Goal: Communication & Community: Answer question/provide support

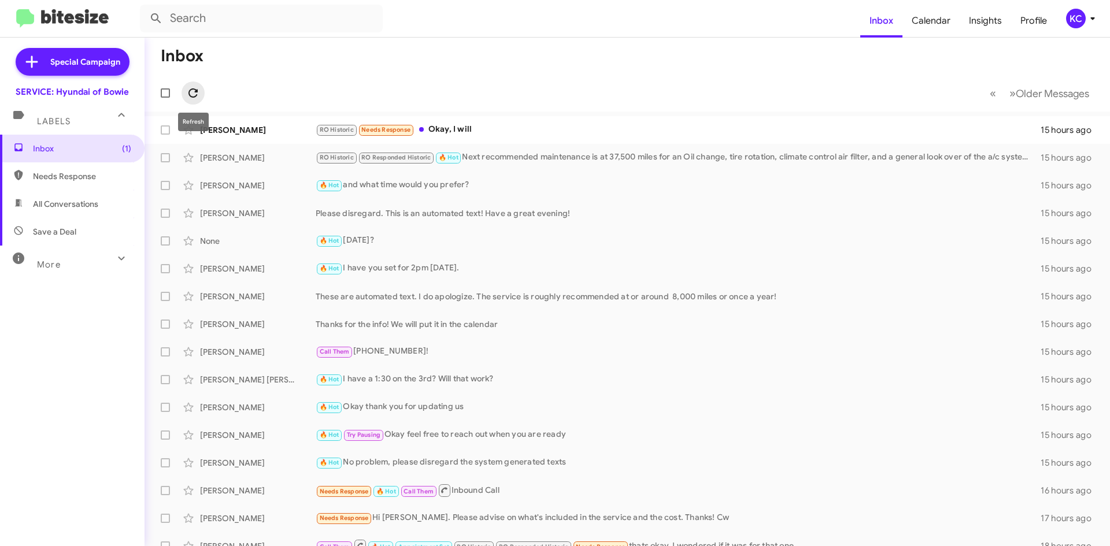
click at [191, 96] on icon at bounding box center [193, 93] width 14 height 14
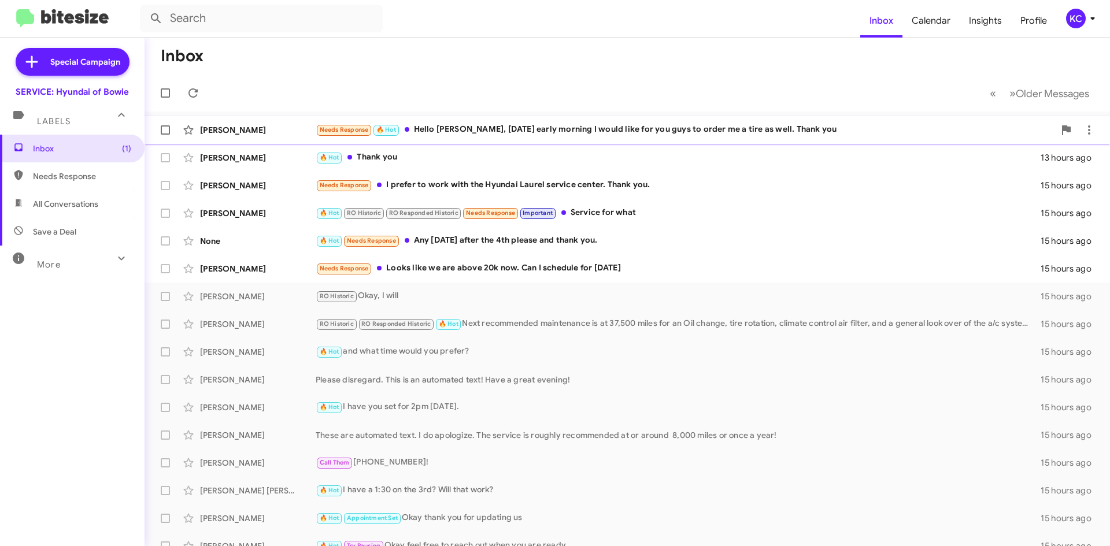
click at [522, 129] on div "Needs Response 🔥 Hot Hello Mia, Saturday early morning I would like for you guy…" at bounding box center [685, 129] width 739 height 13
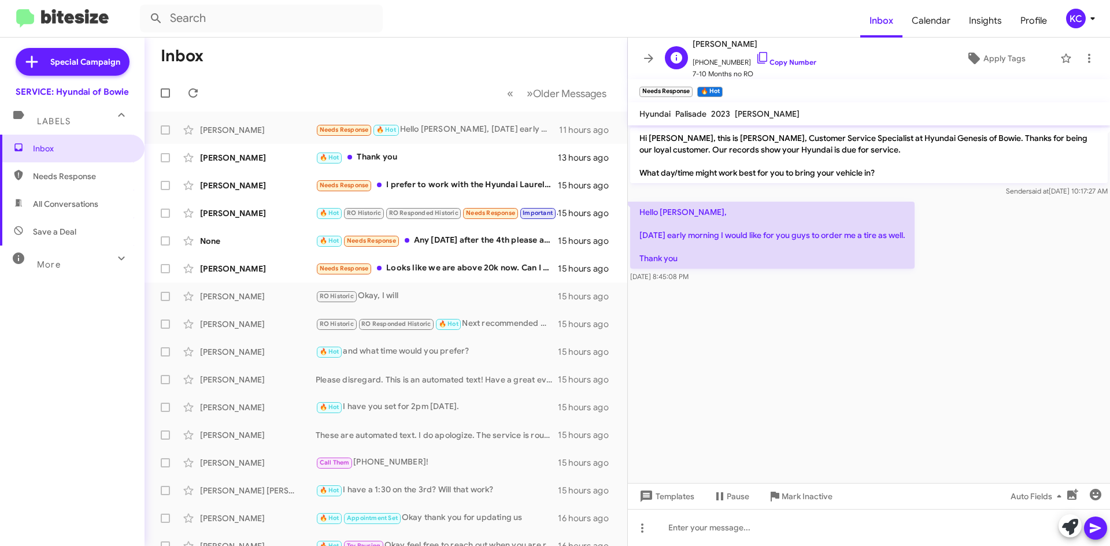
drag, startPoint x: 753, startPoint y: 57, endPoint x: 740, endPoint y: 64, distance: 14.2
click at [755, 57] on icon at bounding box center [762, 58] width 14 height 14
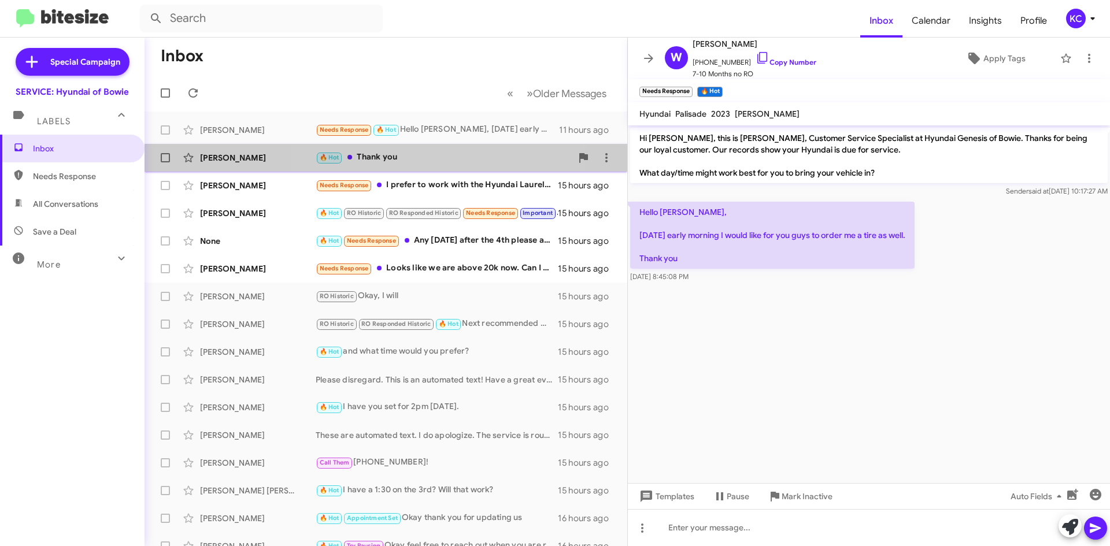
click at [421, 156] on div "🔥 Hot Thank you" at bounding box center [444, 157] width 256 height 13
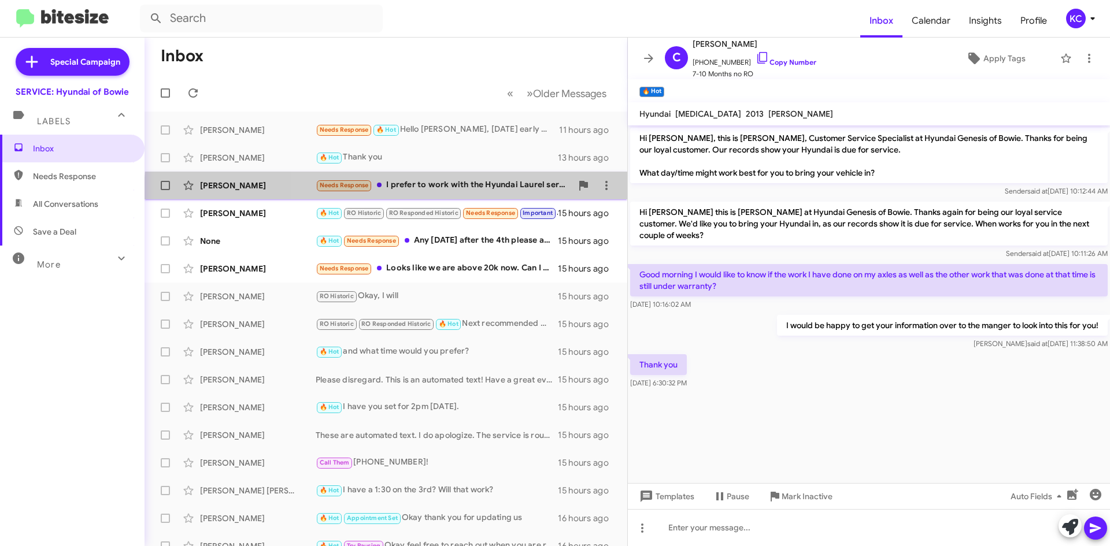
click at [465, 195] on div "Lisa Bligen-Chisholm Needs Response I prefer to work with the Hyundai Laurel se…" at bounding box center [386, 185] width 464 height 23
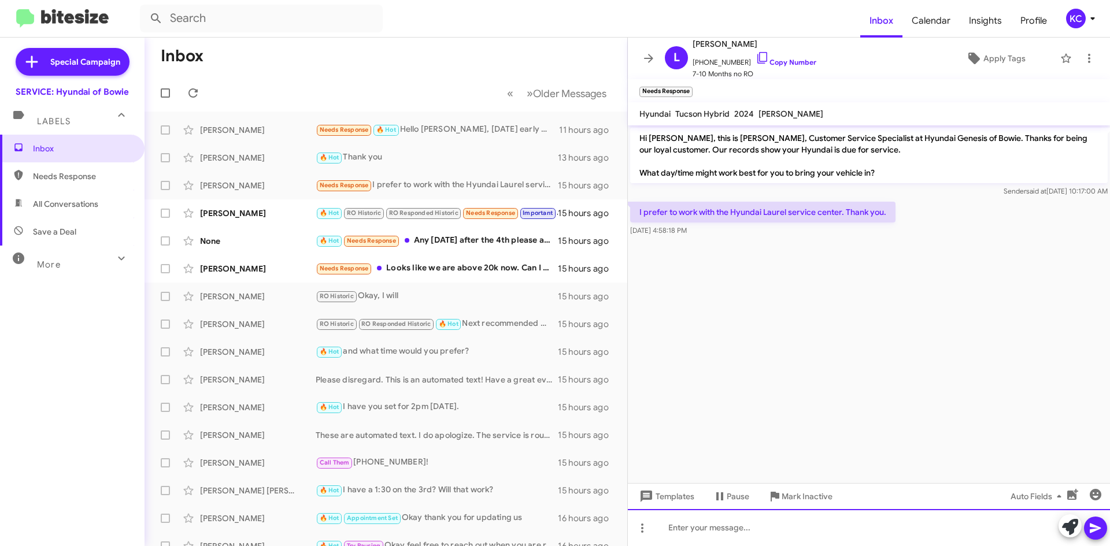
click at [781, 527] on div at bounding box center [869, 527] width 482 height 37
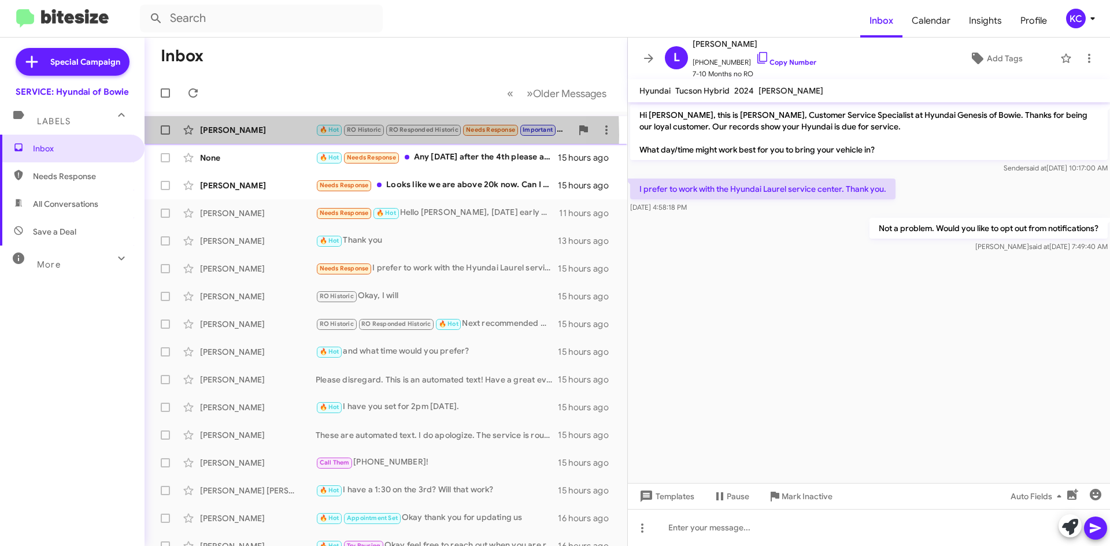
click at [235, 135] on div "[PERSON_NAME]" at bounding box center [258, 130] width 116 height 12
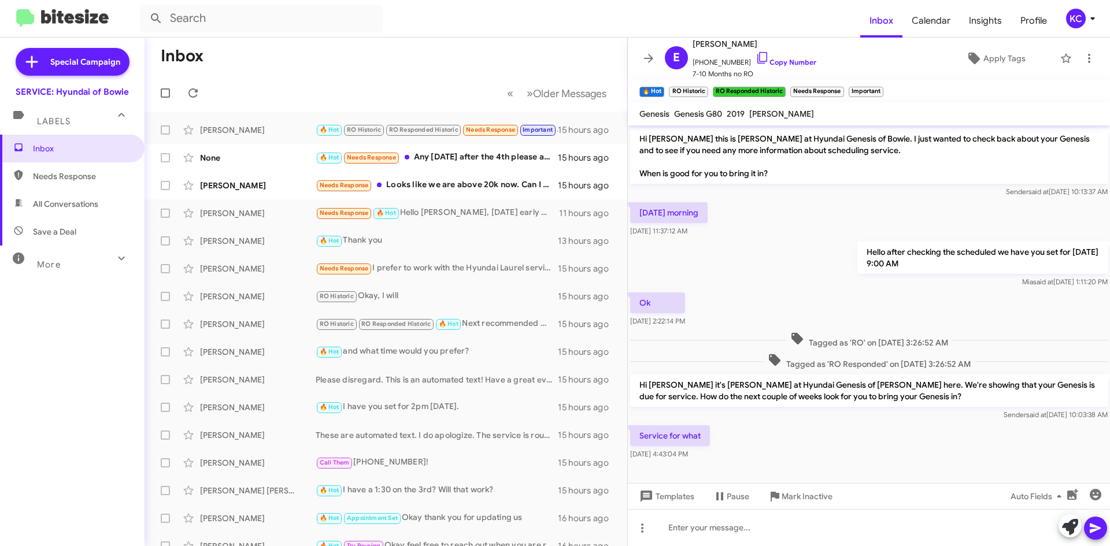
scroll to position [132, 0]
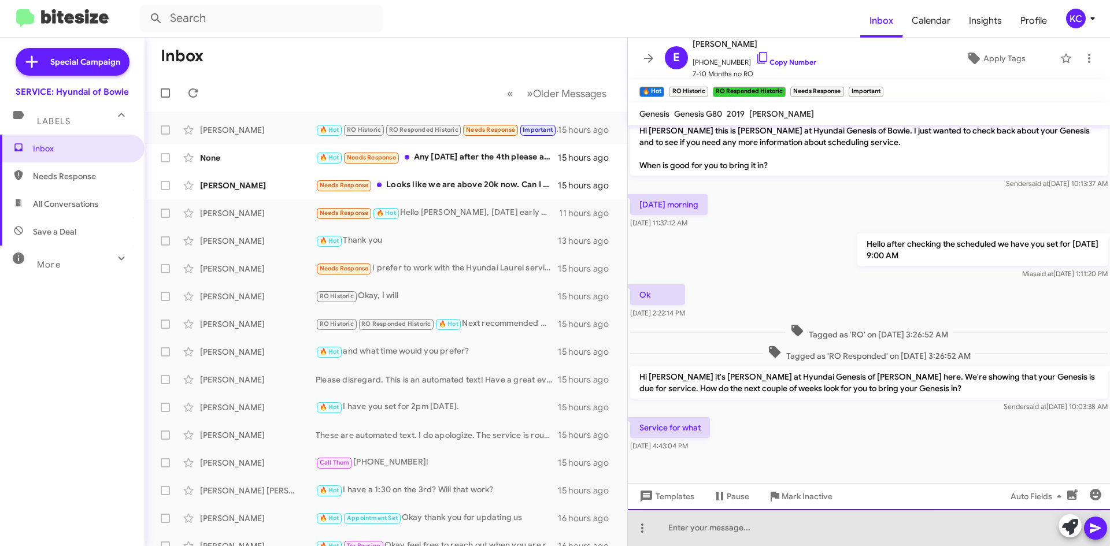
click at [803, 518] on div at bounding box center [869, 527] width 482 height 37
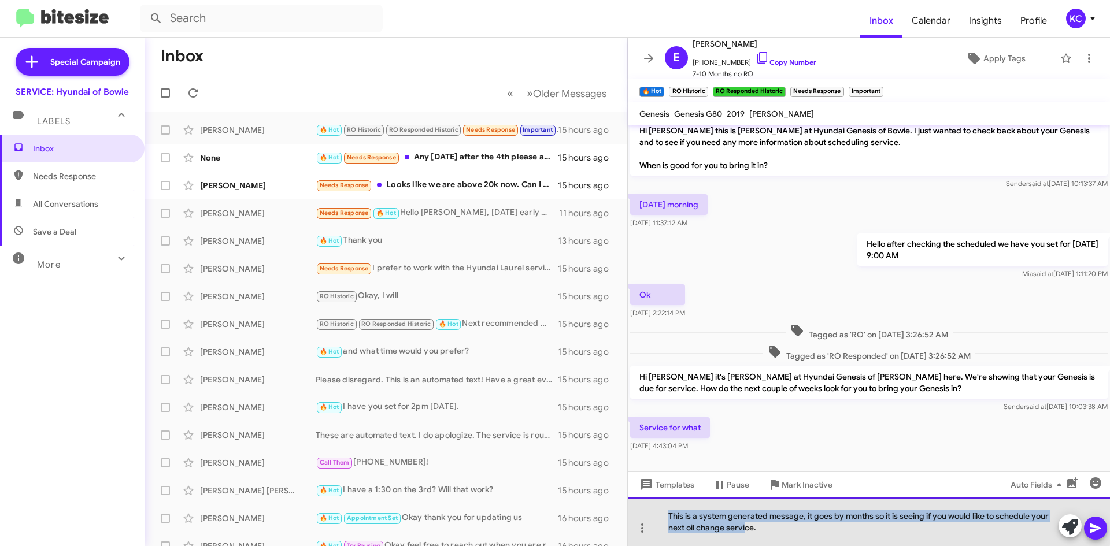
drag, startPoint x: 670, startPoint y: 513, endPoint x: 747, endPoint y: 538, distance: 81.5
click at [747, 538] on div "This is a system generated message, it goes by months so it is seeing if you wo…" at bounding box center [869, 522] width 482 height 49
drag, startPoint x: 763, startPoint y: 528, endPoint x: 648, endPoint y: 505, distance: 117.9
click at [648, 505] on div "This is a system generated message, it goes by months so it is seeing if you wo…" at bounding box center [869, 522] width 482 height 49
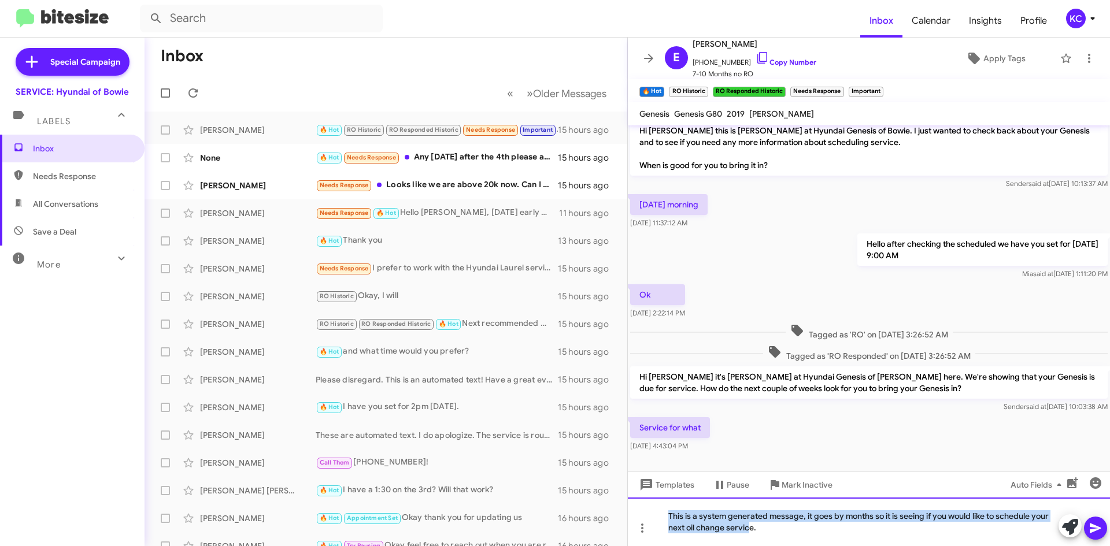
copy div "This is a system generated message, it goes by months so it is seeing if you wo…"
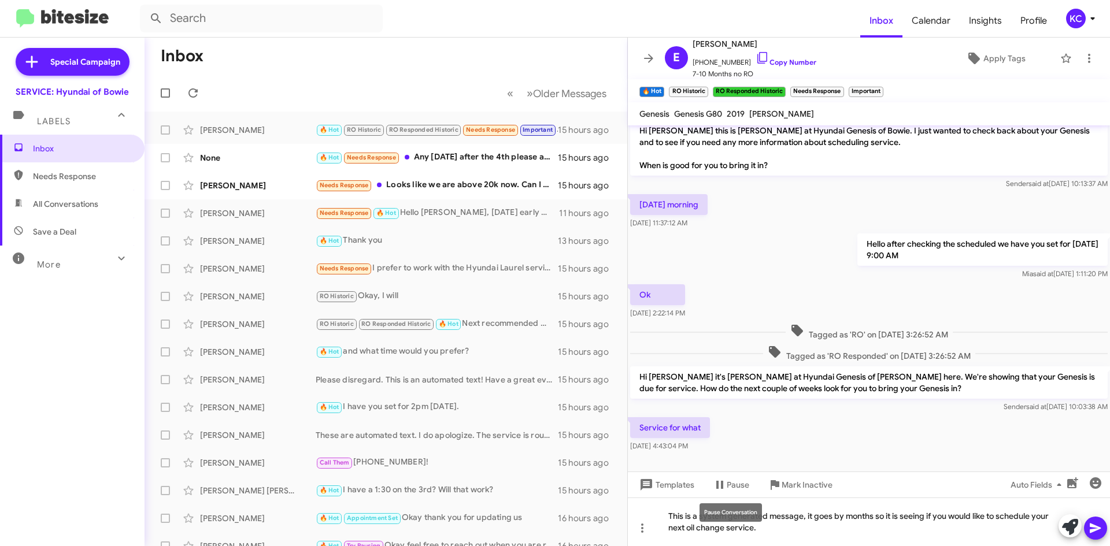
click at [719, 517] on div "Pause Conversation" at bounding box center [730, 512] width 62 height 18
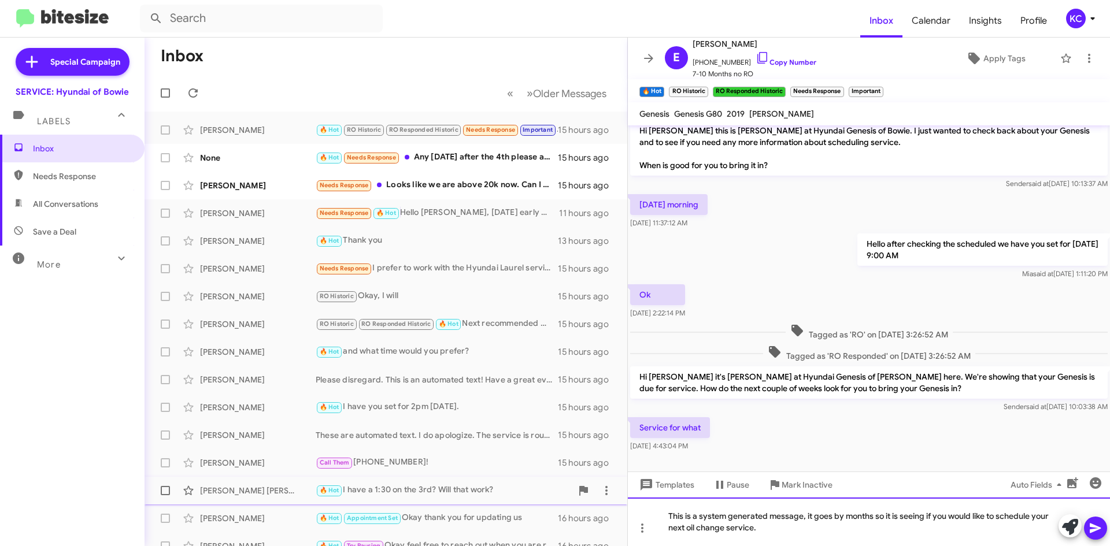
drag, startPoint x: 773, startPoint y: 527, endPoint x: 614, endPoint y: 496, distance: 162.5
click at [614, 496] on div "Inbox « Previous » Next Older Messages Earnesteen Hollins 🔥 Hot RO Historic RO …" at bounding box center [626, 292] width 965 height 509
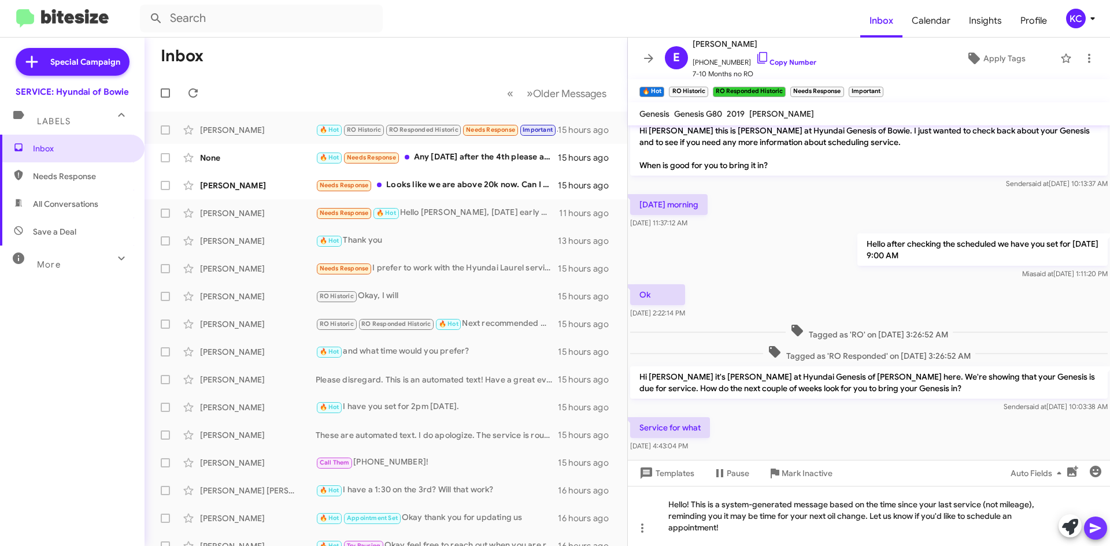
click at [1092, 527] on icon at bounding box center [1095, 528] width 14 height 14
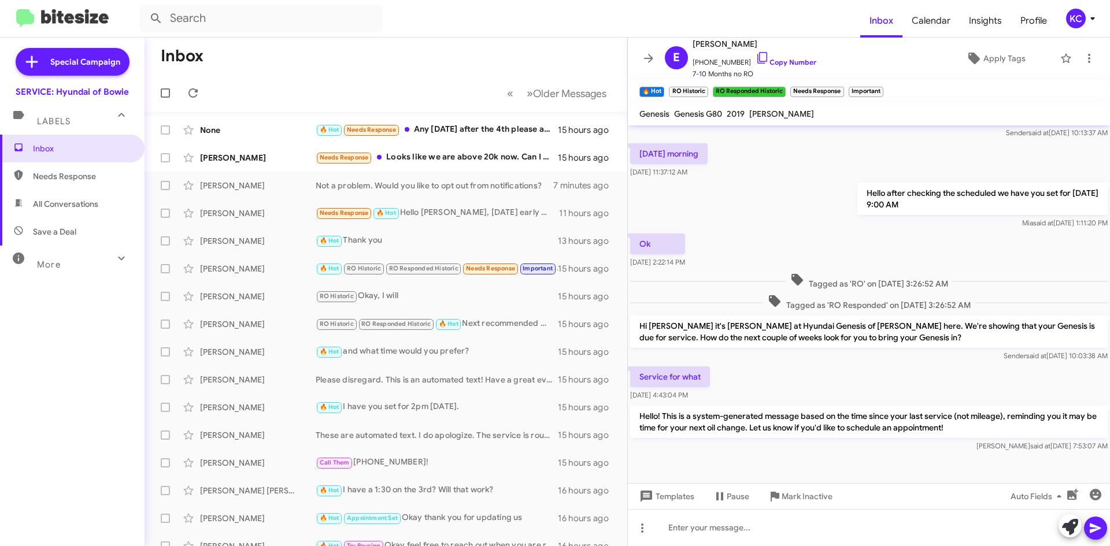
scroll to position [186, 0]
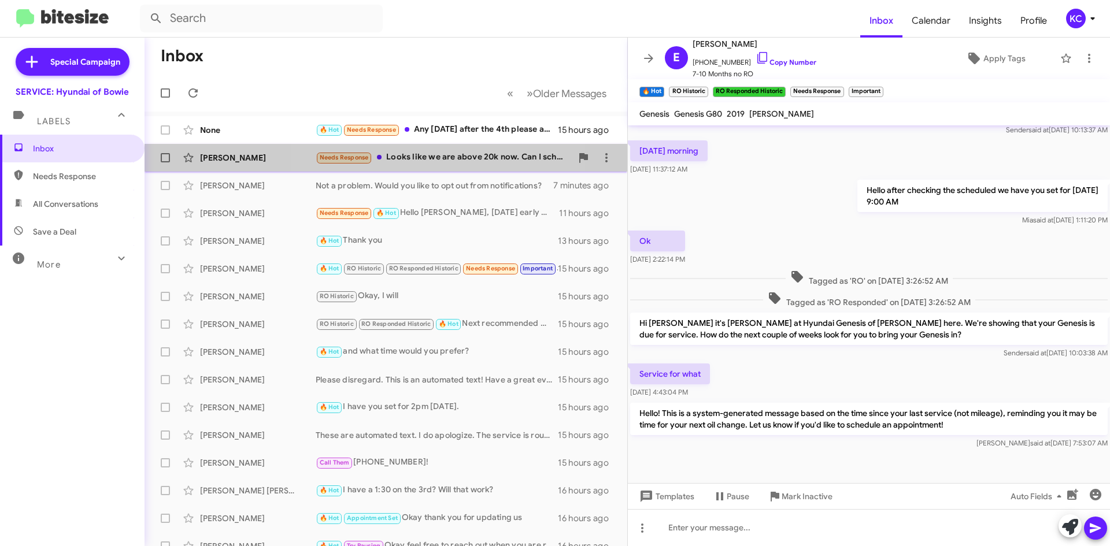
click at [445, 155] on div "Needs Response Looks like we are above 20k now. Can I schedule for Friday" at bounding box center [444, 157] width 256 height 13
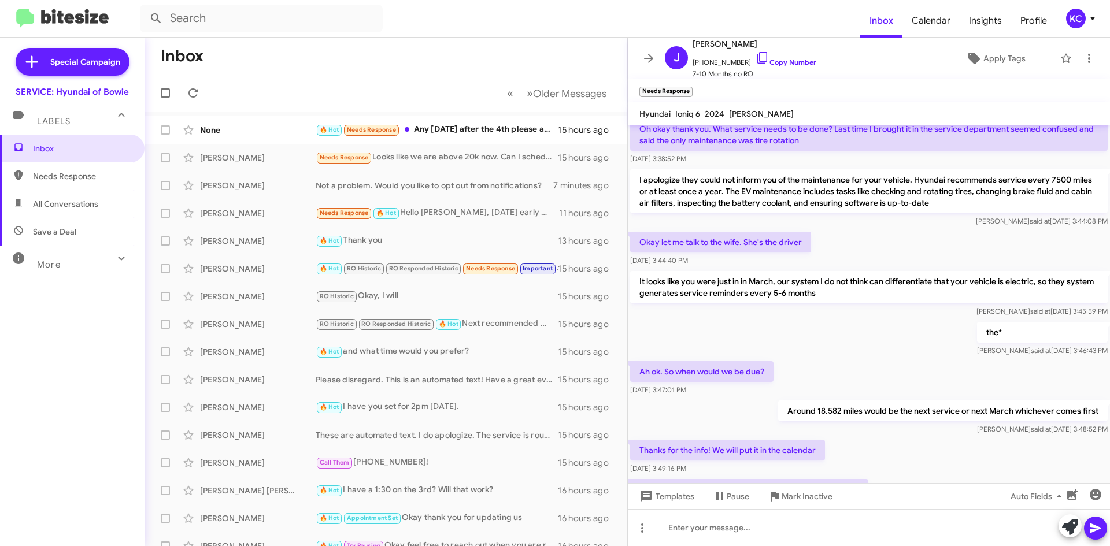
scroll to position [229, 0]
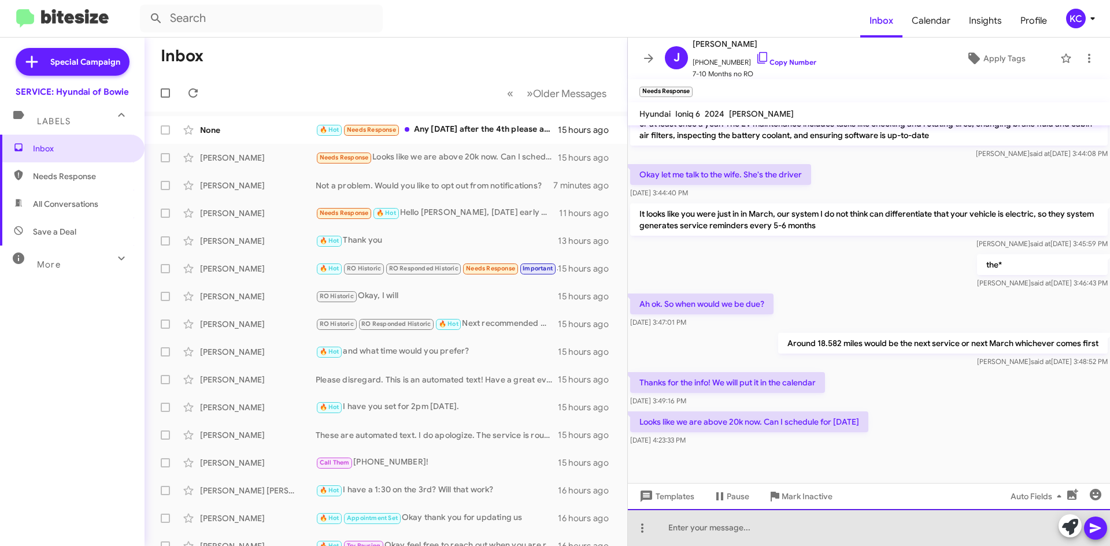
click at [776, 531] on div at bounding box center [869, 527] width 482 height 37
click at [669, 525] on div "Would you prefer to wait or drop off the vehicle?" at bounding box center [869, 527] width 482 height 37
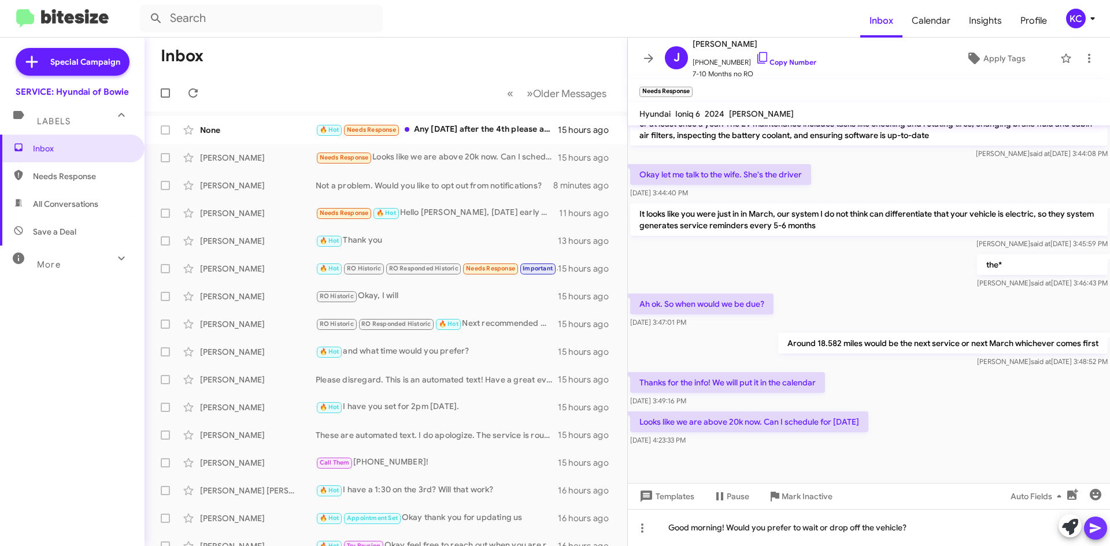
click at [1090, 528] on icon at bounding box center [1095, 528] width 14 height 14
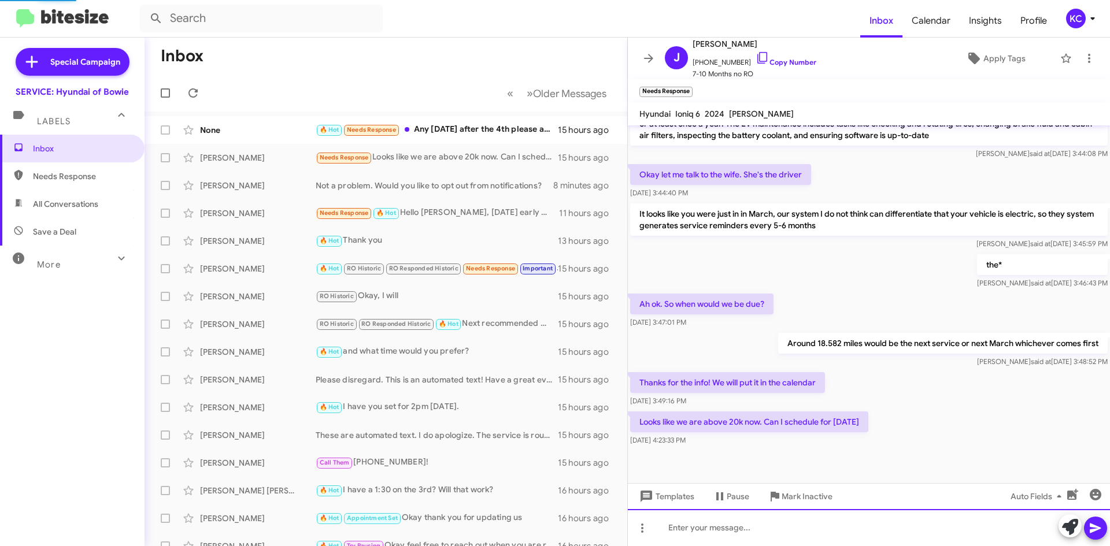
scroll to position [0, 0]
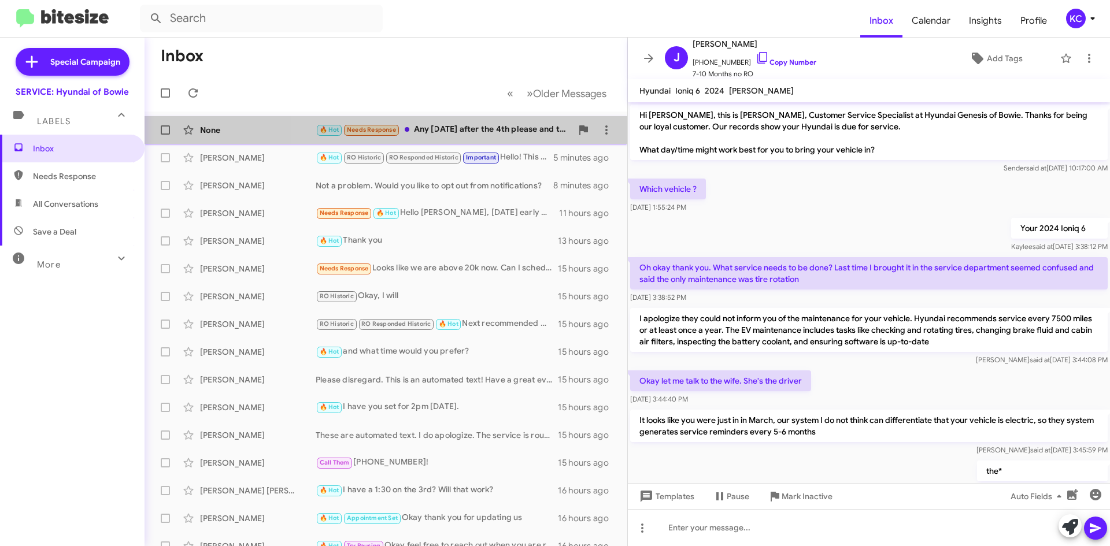
click at [460, 132] on div "🔥 Hot Needs Response Any Saturday after the 4th please and thank you." at bounding box center [444, 129] width 256 height 13
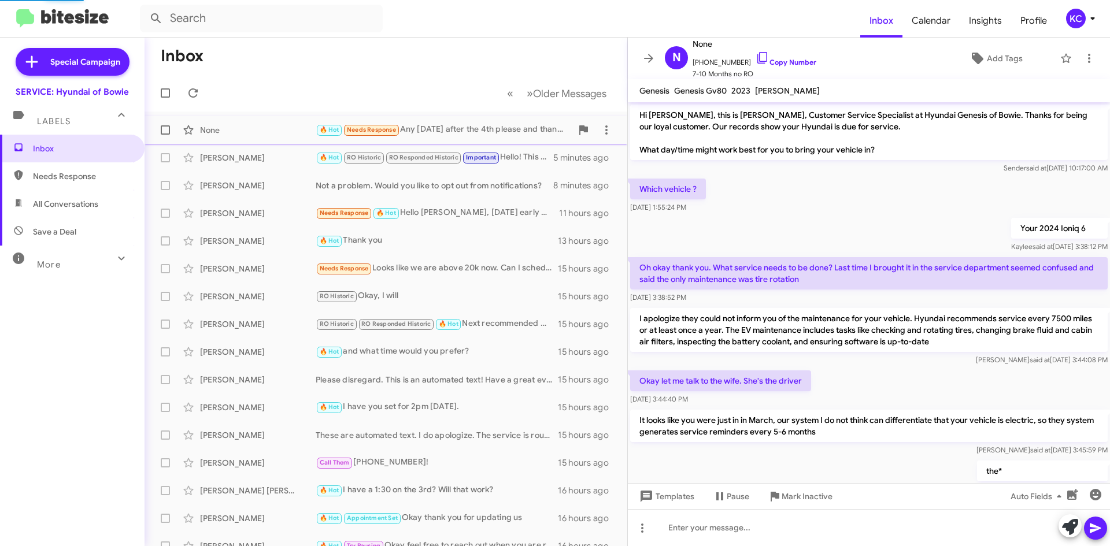
scroll to position [306, 0]
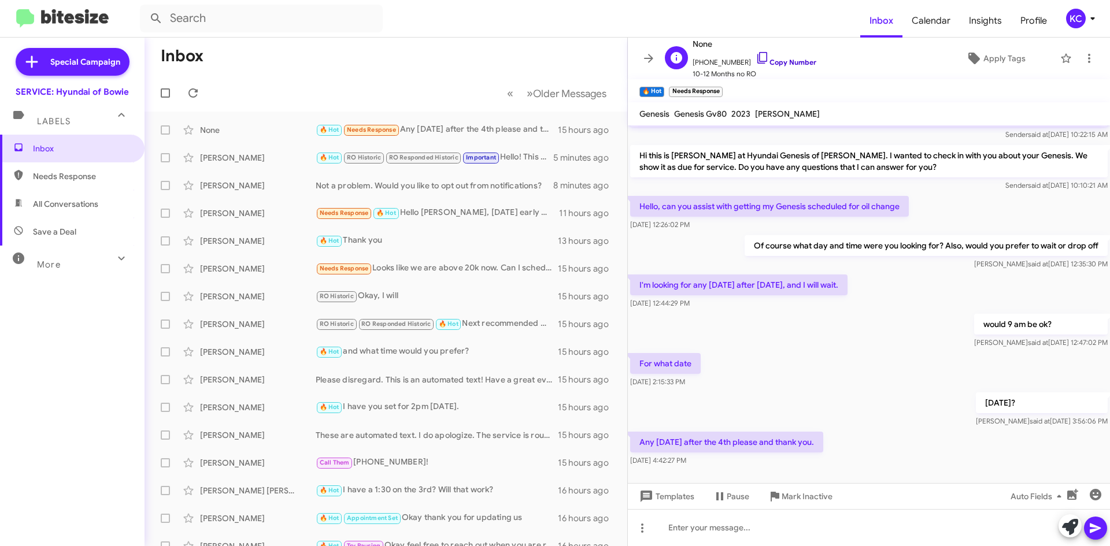
click at [757, 58] on icon at bounding box center [762, 58] width 10 height 12
click at [755, 51] on icon at bounding box center [762, 58] width 14 height 14
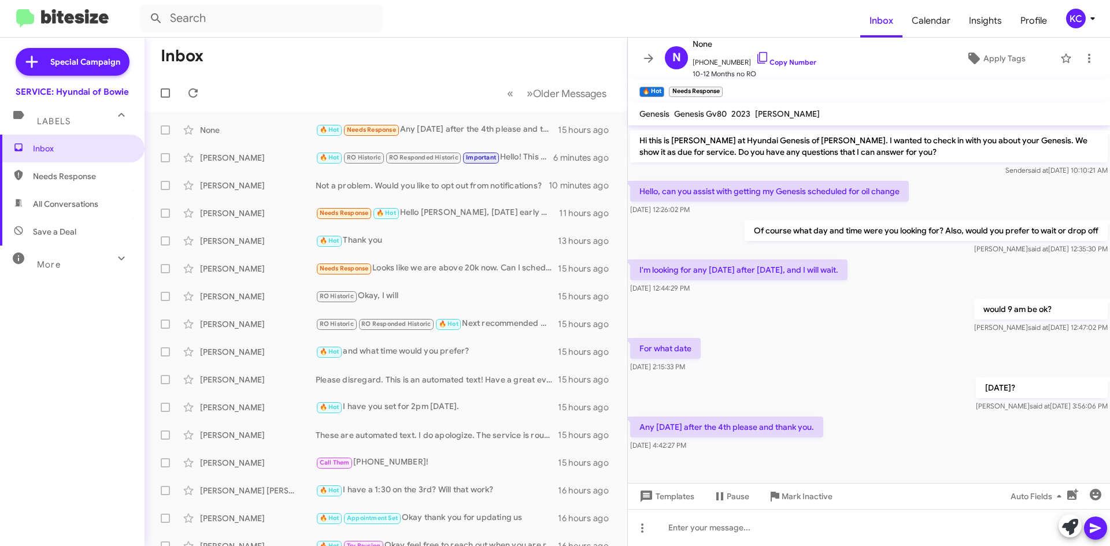
scroll to position [329, 0]
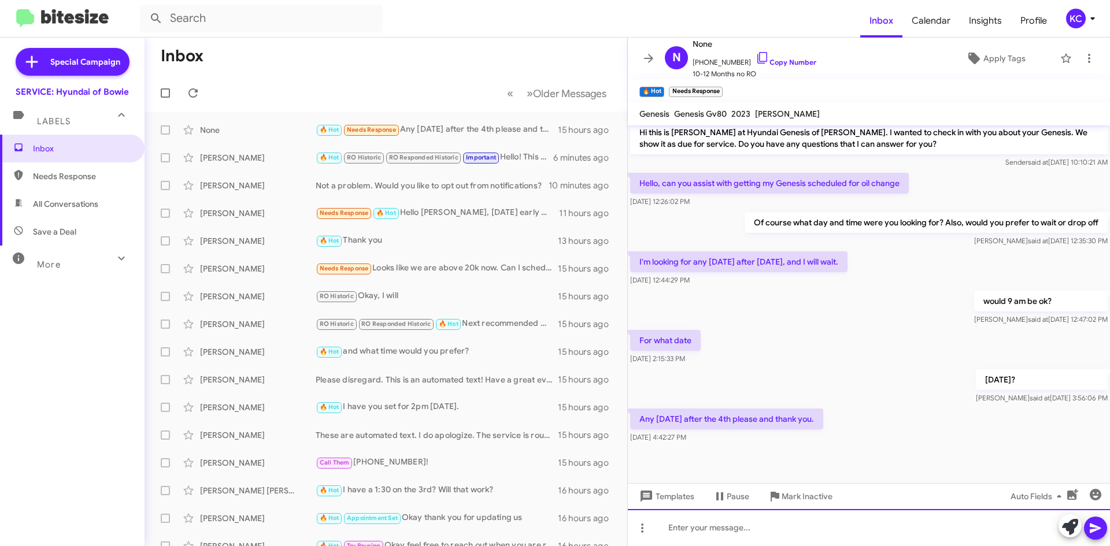
click at [792, 524] on div at bounding box center [869, 527] width 482 height 37
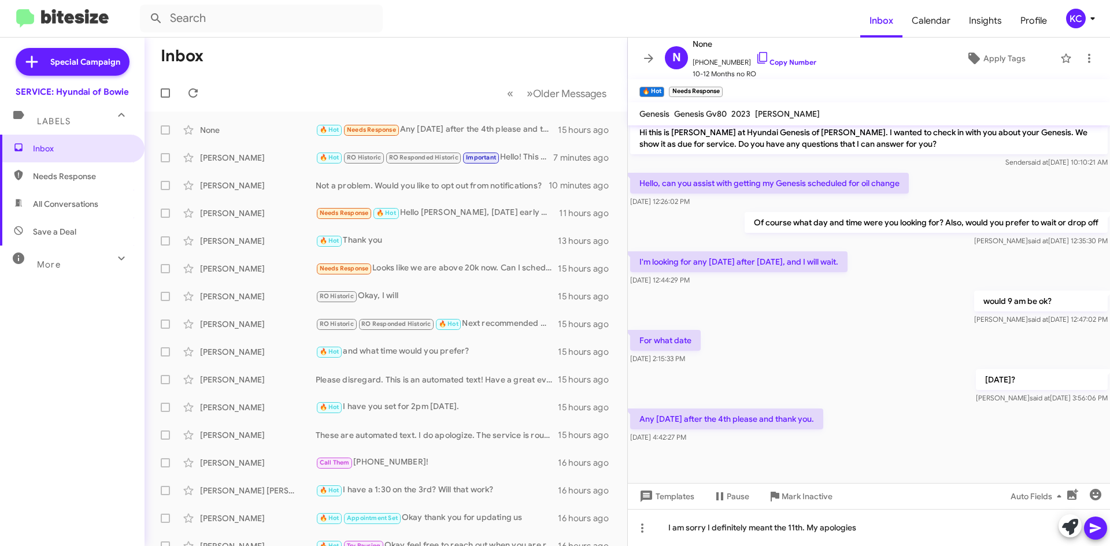
click at [1102, 532] on button at bounding box center [1095, 528] width 23 height 23
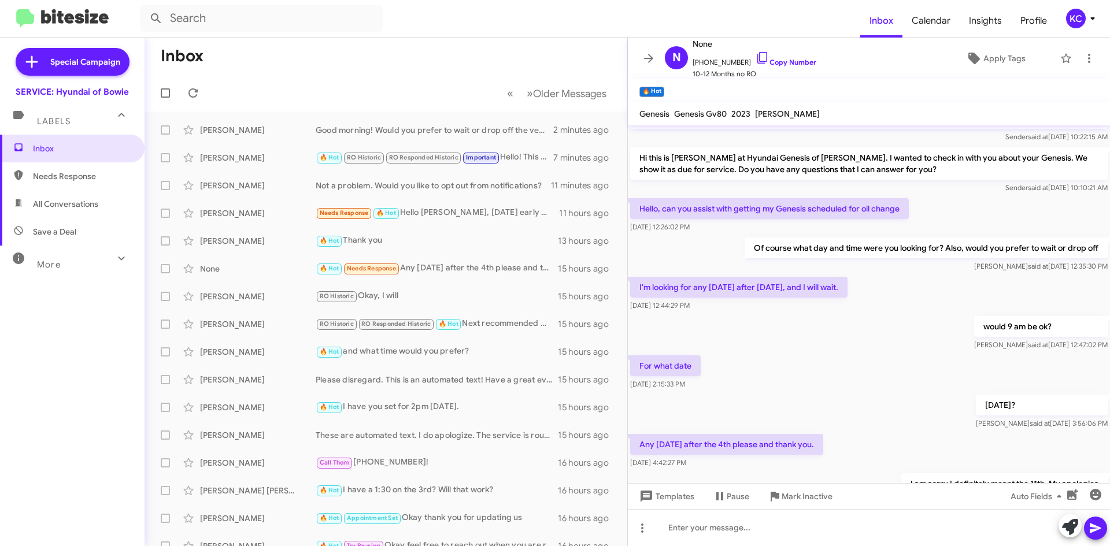
scroll to position [372, 0]
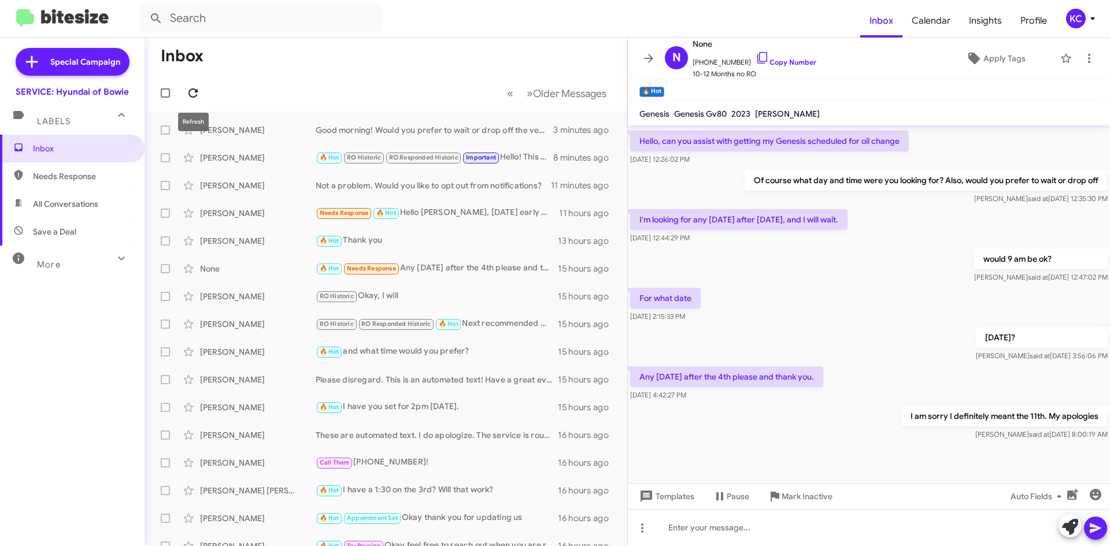
click at [188, 98] on icon at bounding box center [193, 93] width 14 height 14
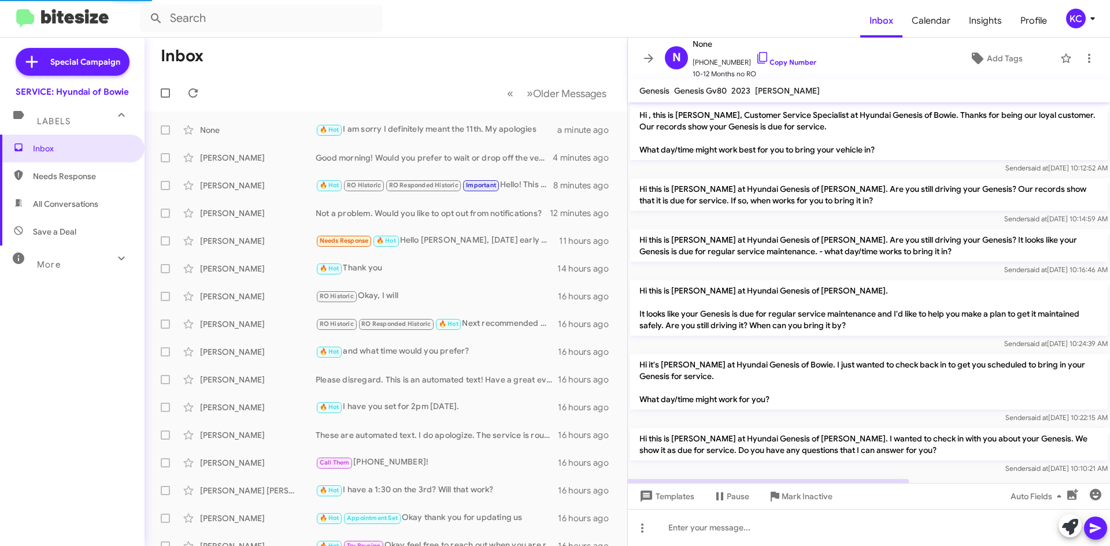
scroll to position [348, 0]
